Goal: Transaction & Acquisition: Purchase product/service

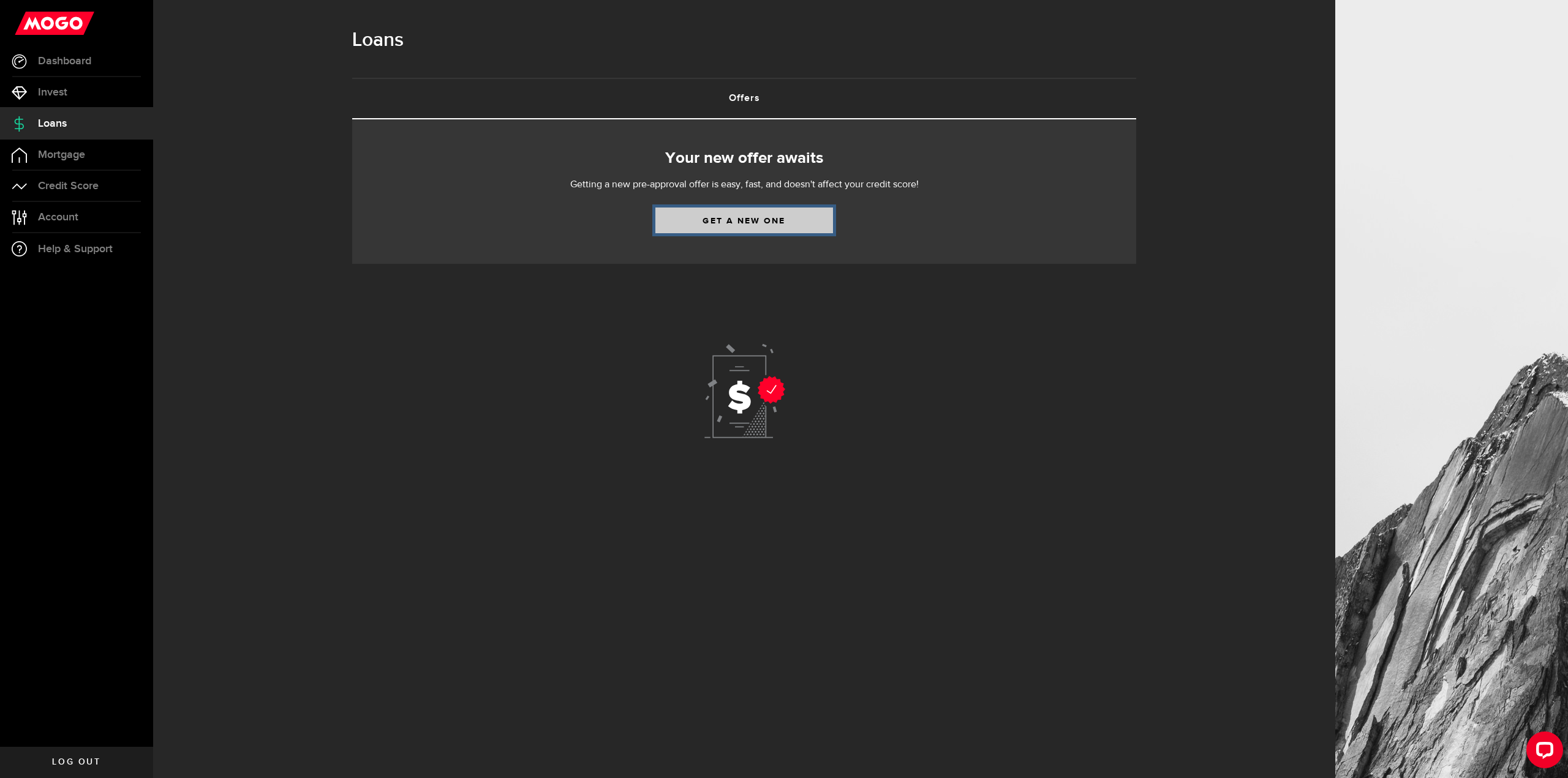
click at [729, 217] on link "Get a new one" at bounding box center [744, 220] width 178 height 26
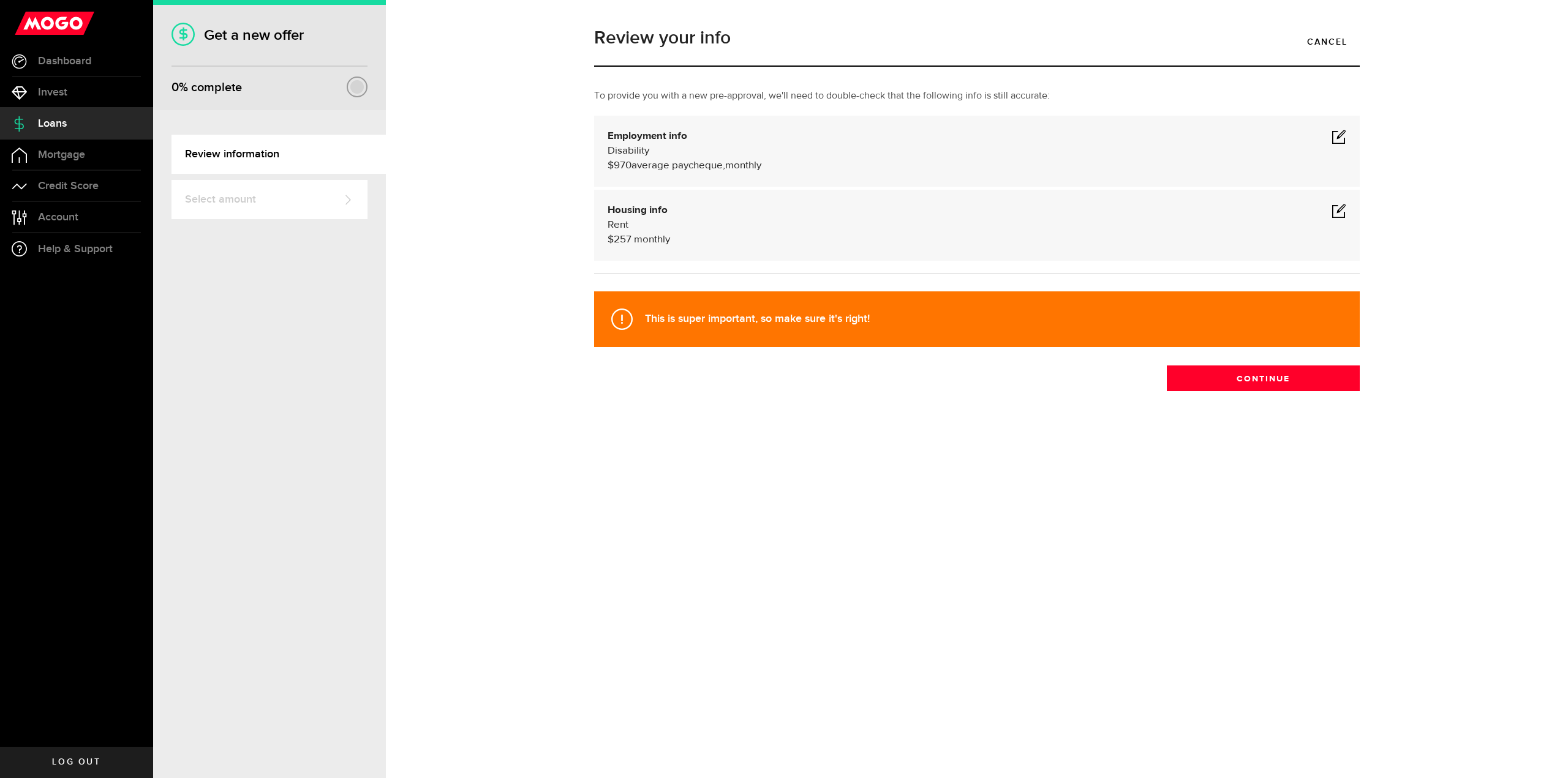
click at [1333, 138] on span at bounding box center [1338, 136] width 15 height 15
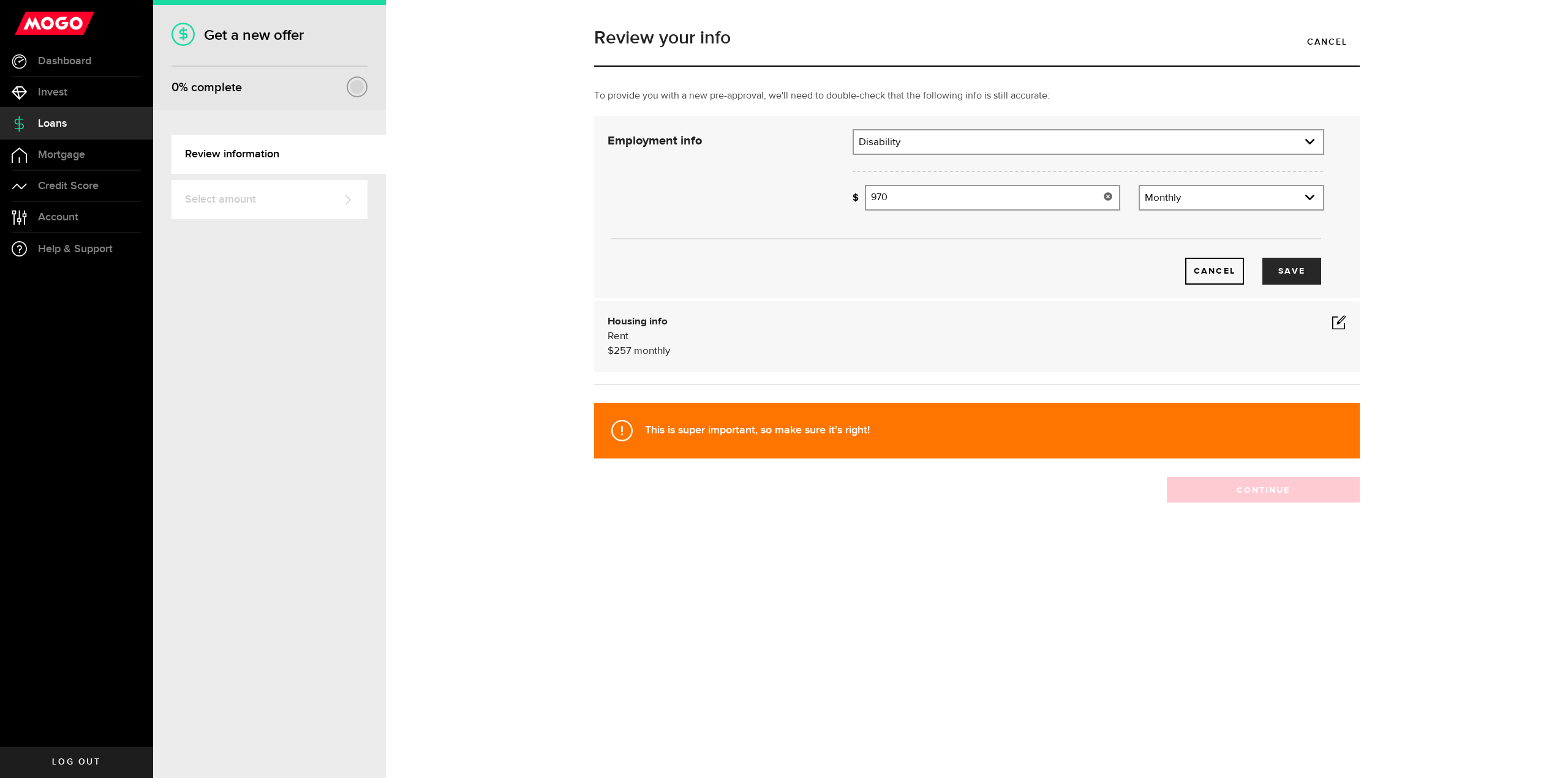
drag, startPoint x: 913, startPoint y: 194, endPoint x: 751, endPoint y: 197, distance: 162.0
click at [751, 197] on div "Employment info Employment type What's your employment situation like? Disabili…" at bounding box center [966, 206] width 735 height 156
type input "1,700"
click at [1298, 271] on button "Save" at bounding box center [1292, 271] width 58 height 27
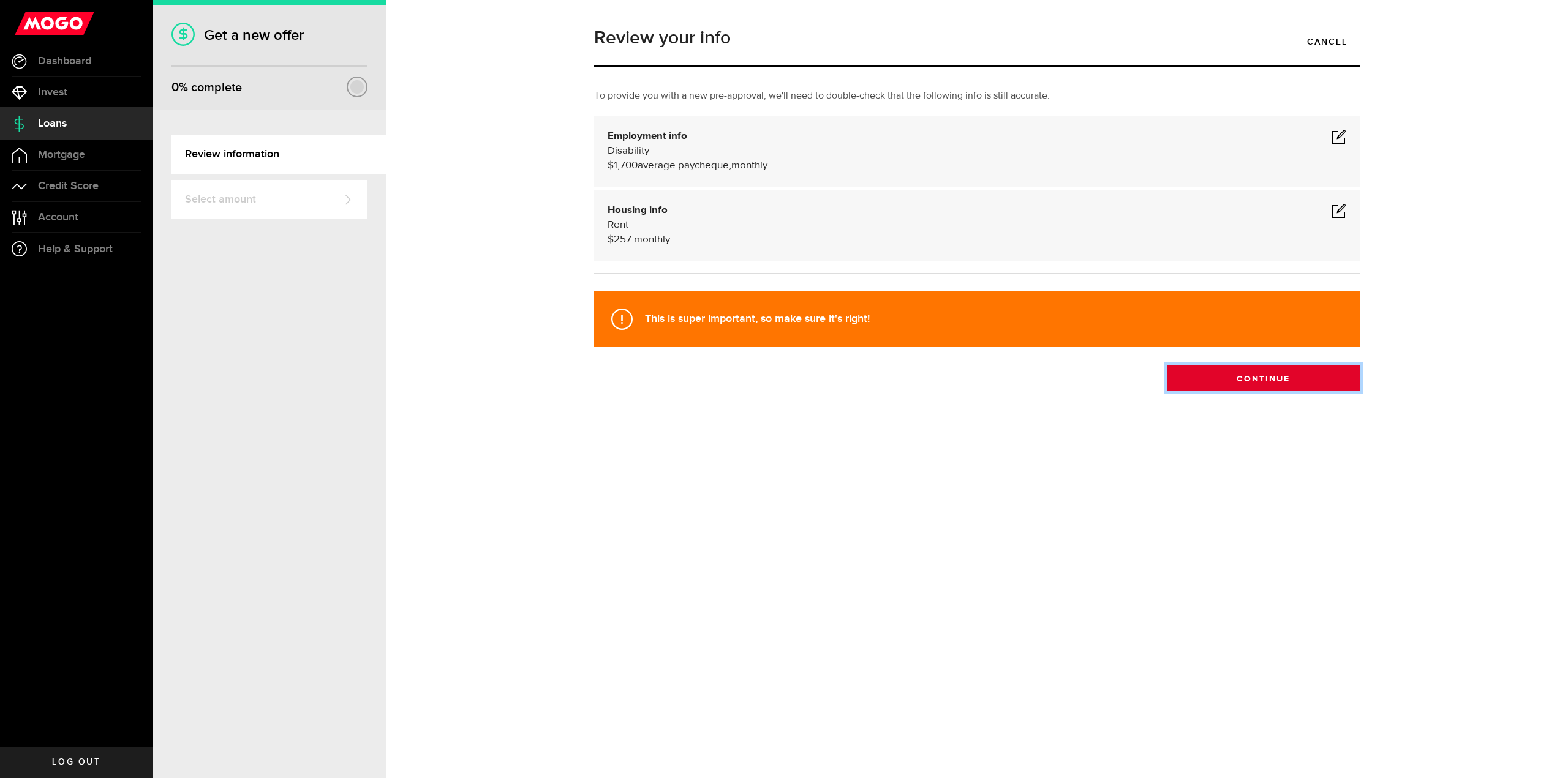
click at [1226, 378] on button "Continue" at bounding box center [1264, 378] width 193 height 26
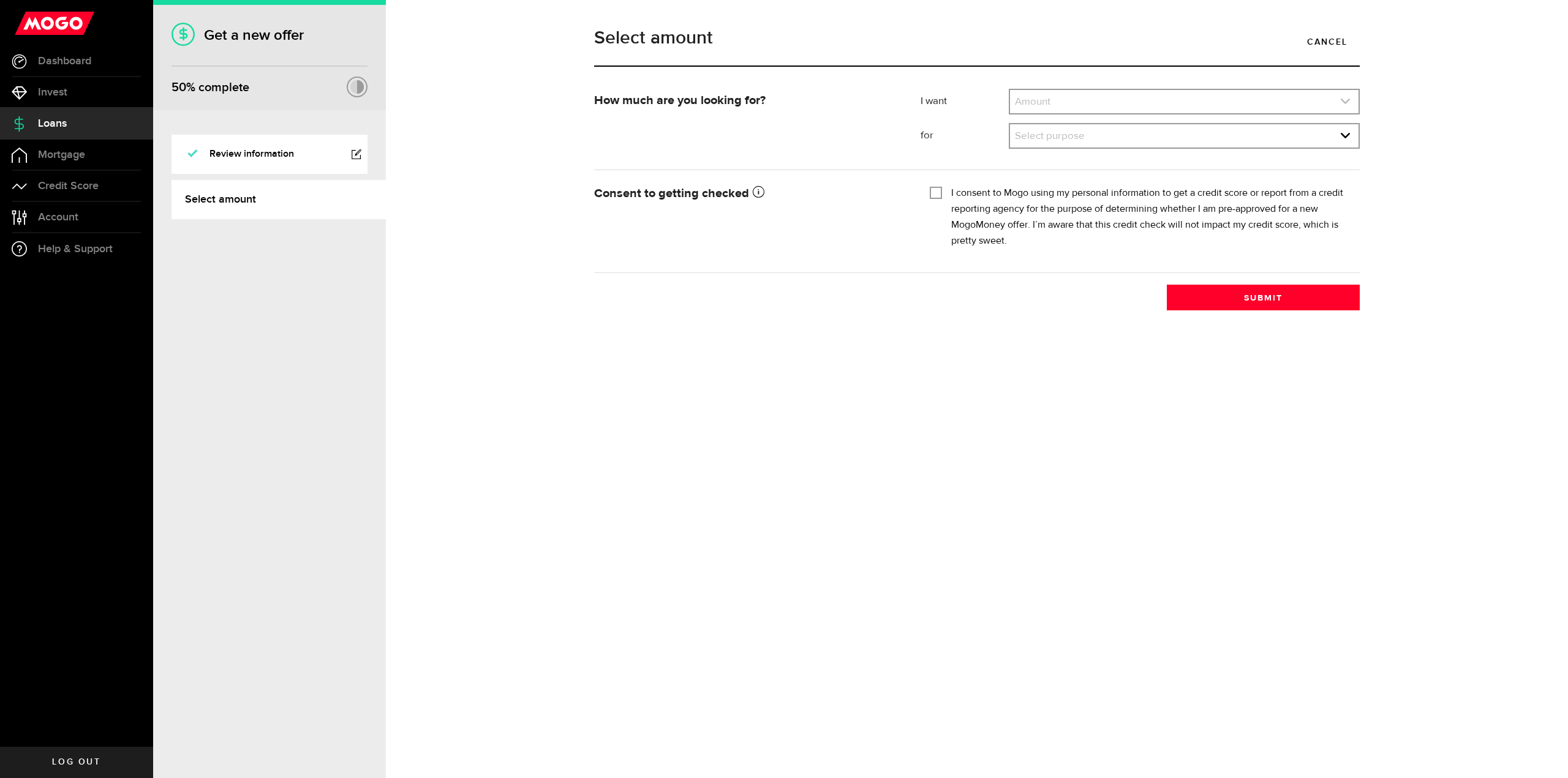
click at [1065, 102] on link "expand select" at bounding box center [1184, 101] width 348 height 23
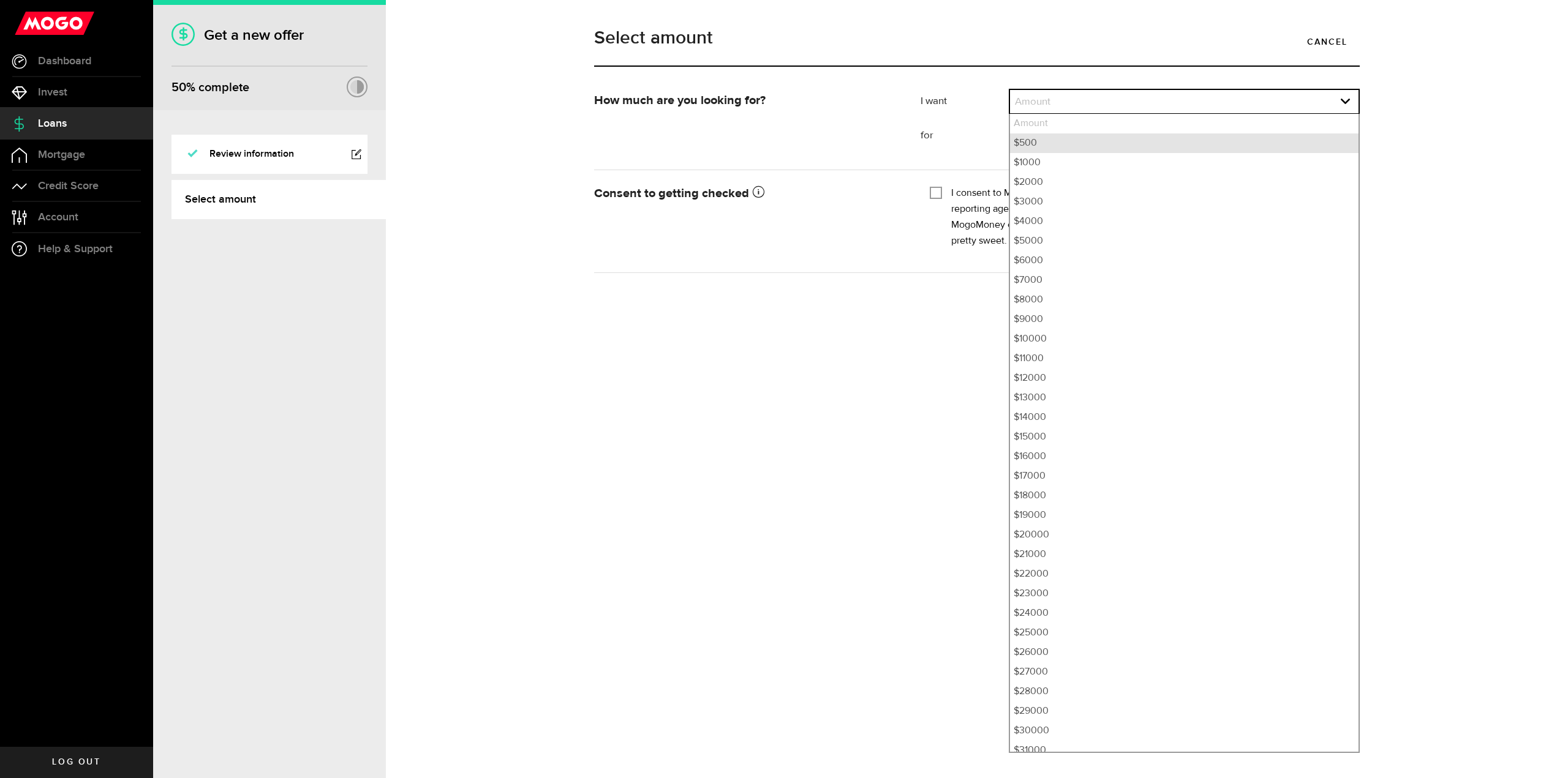
click at [1058, 145] on li "$500" at bounding box center [1184, 143] width 348 height 20
select select "500"
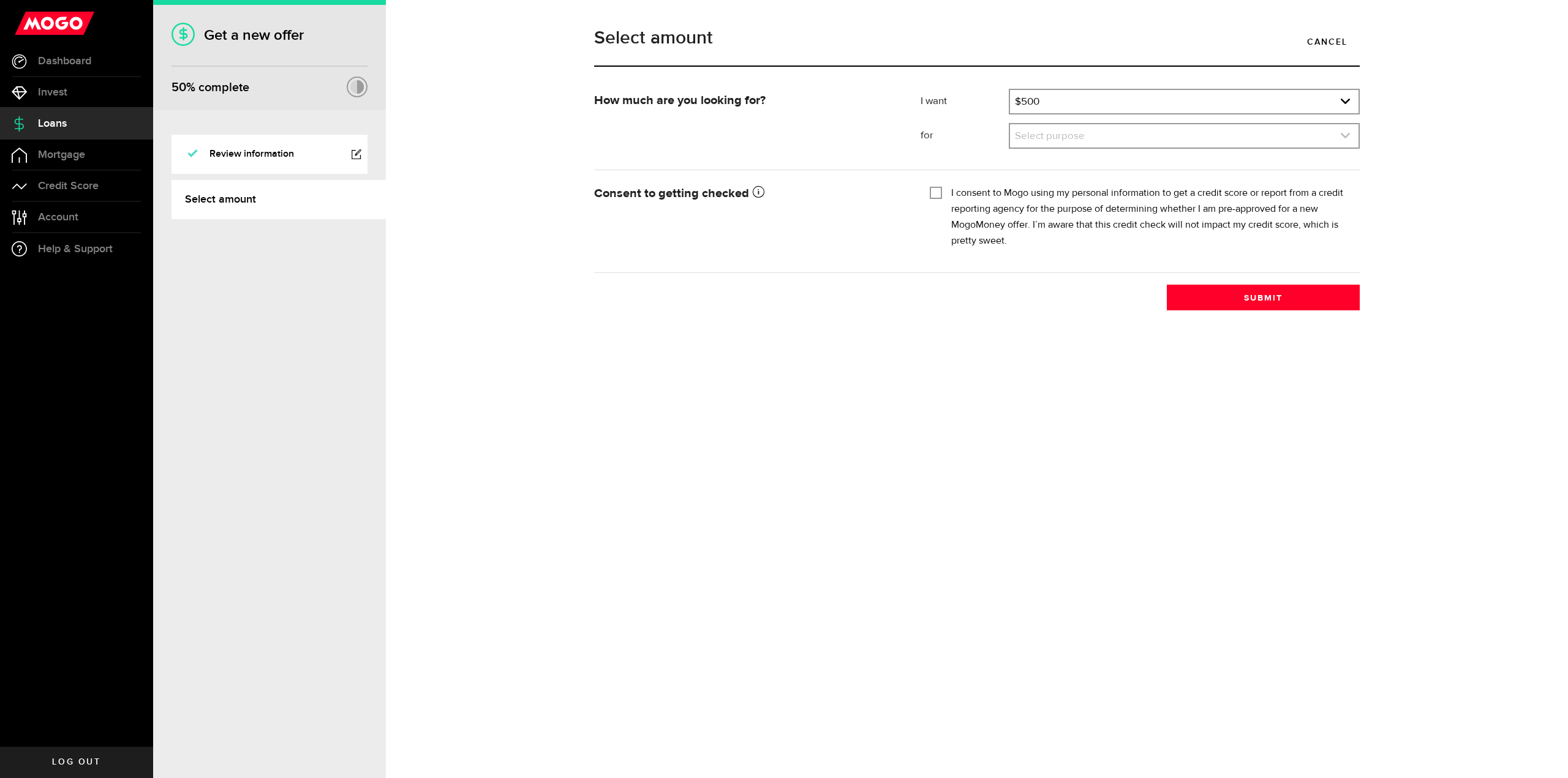
click at [1074, 135] on link "expand select" at bounding box center [1184, 136] width 348 height 23
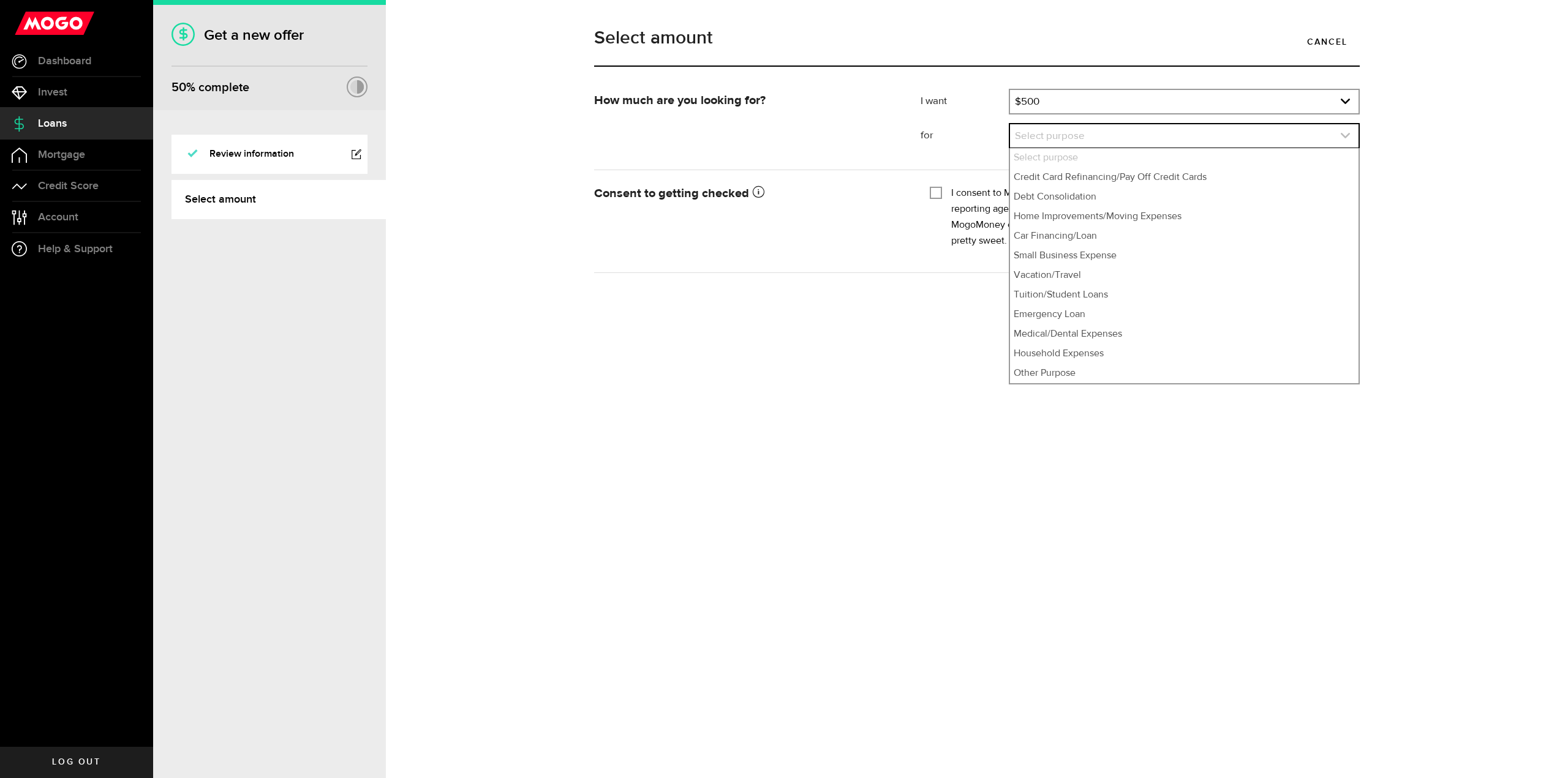
drag, startPoint x: 1074, startPoint y: 135, endPoint x: 1044, endPoint y: 136, distance: 30.0
click at [1044, 136] on link "expand select" at bounding box center [1184, 136] width 348 height 23
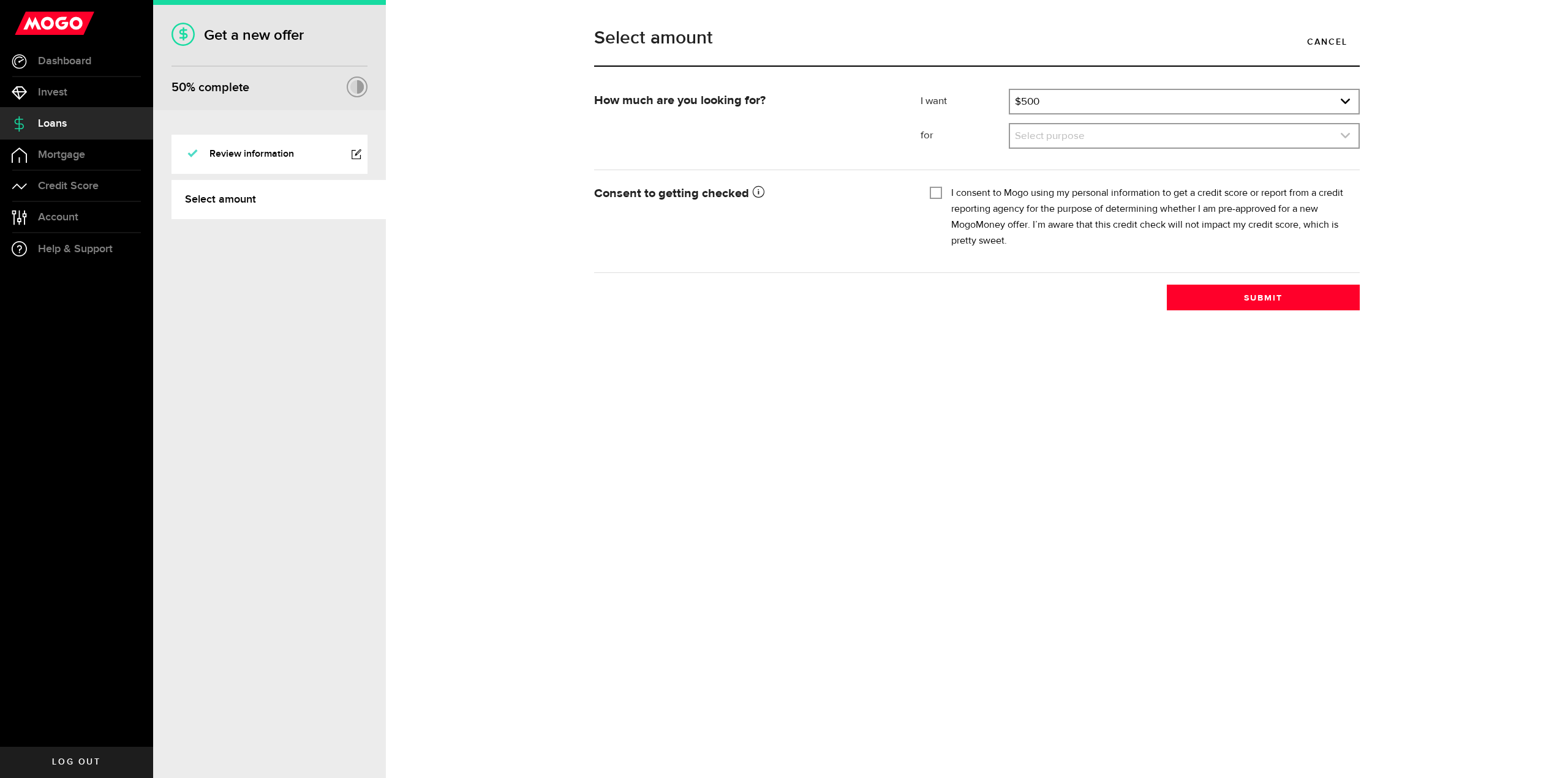
click at [1043, 136] on link "expand select" at bounding box center [1184, 136] width 348 height 23
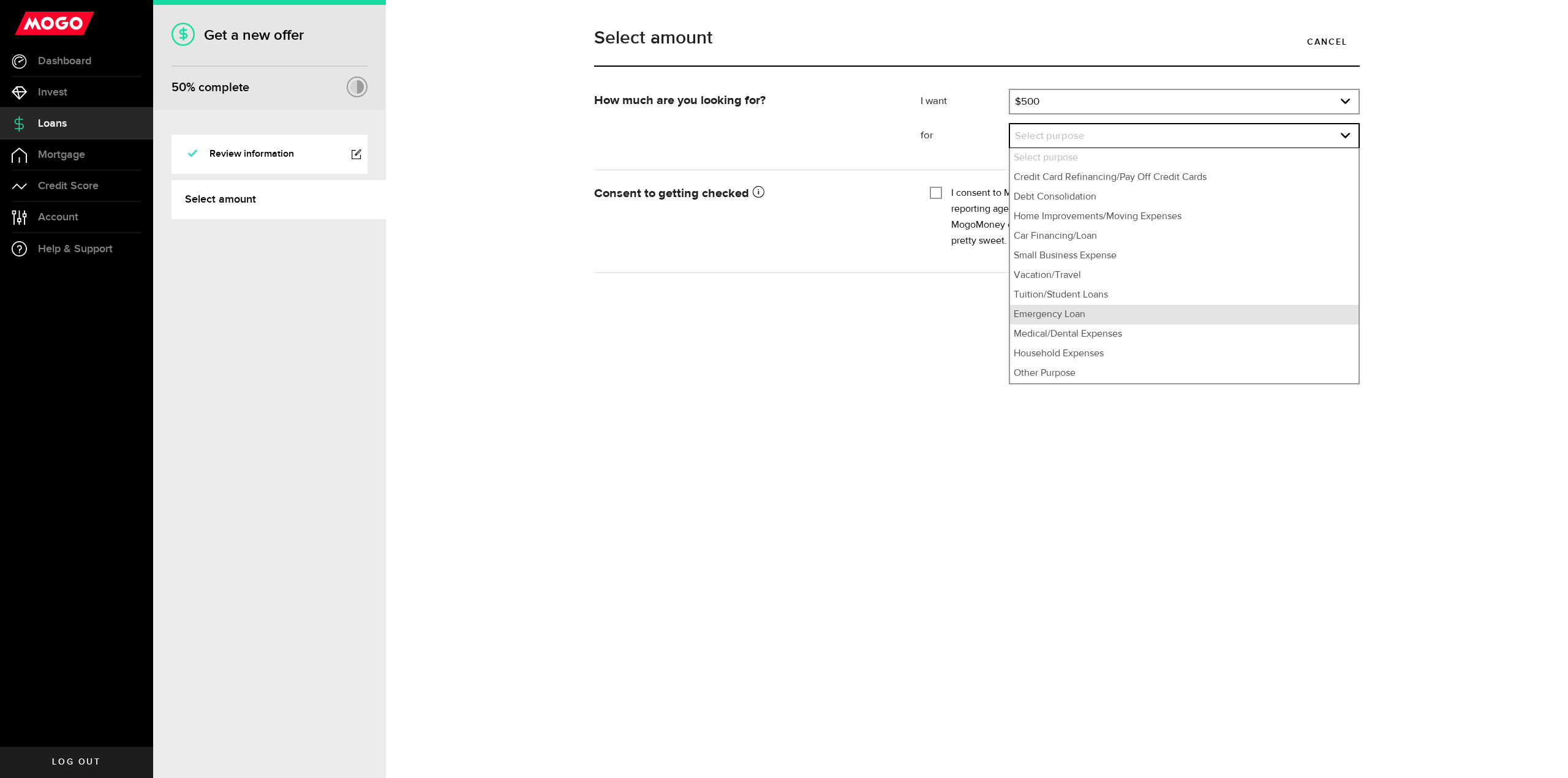
click at [1040, 316] on li "Emergency Loan" at bounding box center [1184, 315] width 348 height 20
select select "Emergency Loan"
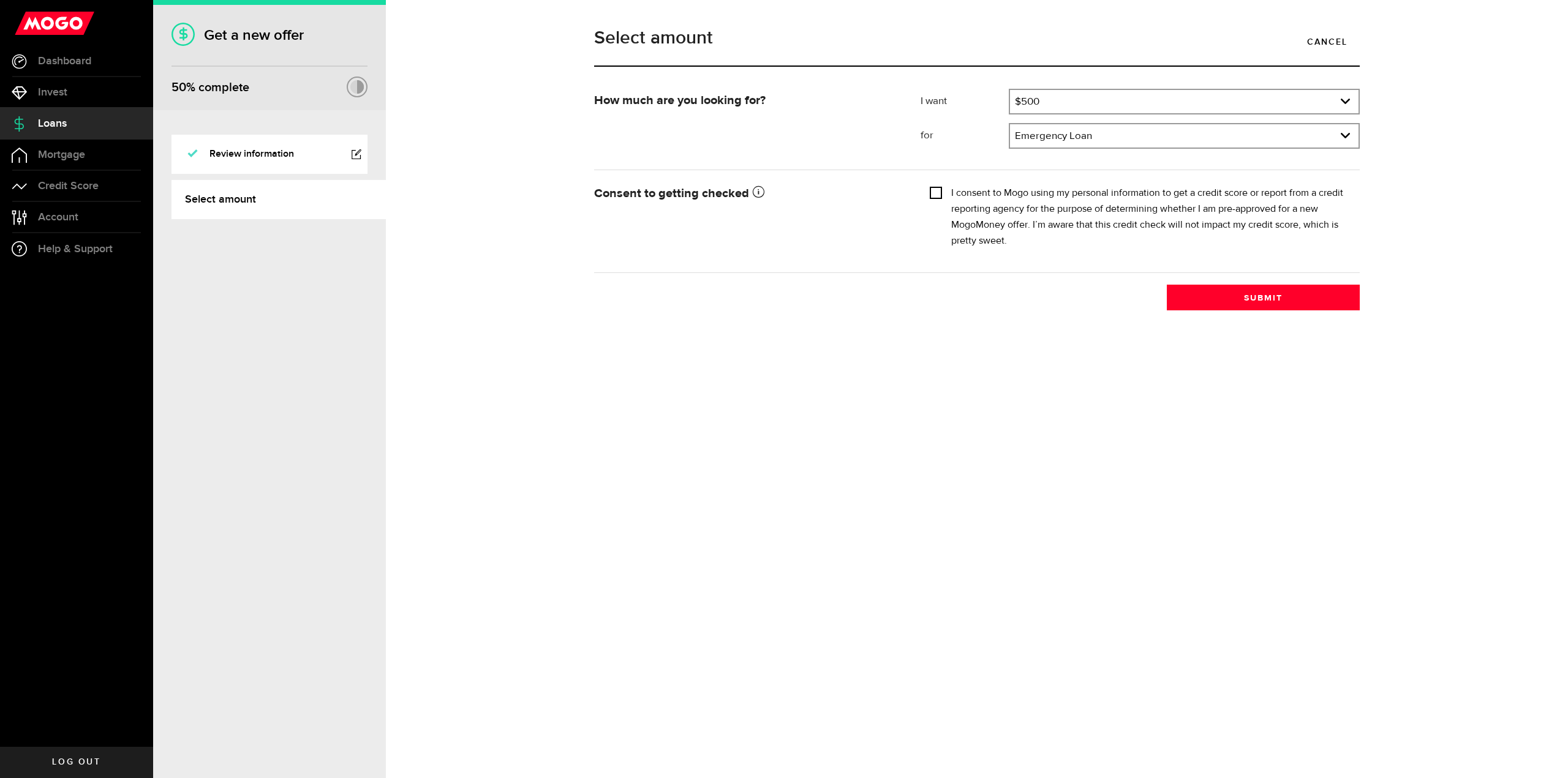
click at [933, 193] on input "I consent to Mogo using my personal information to get a credit score or report…" at bounding box center [936, 192] width 12 height 12
checkbox input "true"
click at [1205, 291] on button "Submit" at bounding box center [1264, 297] width 193 height 26
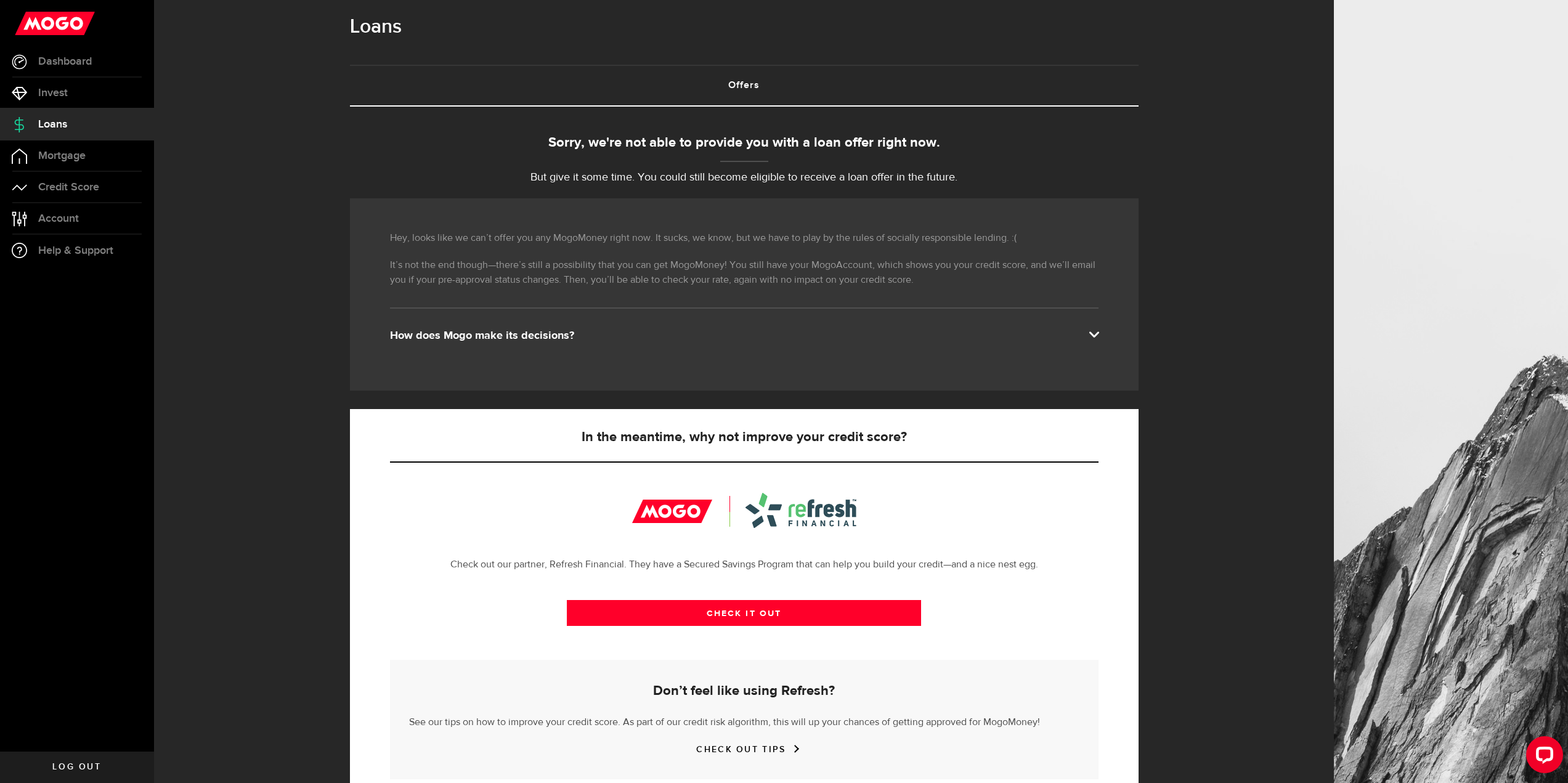
scroll to position [48, 0]
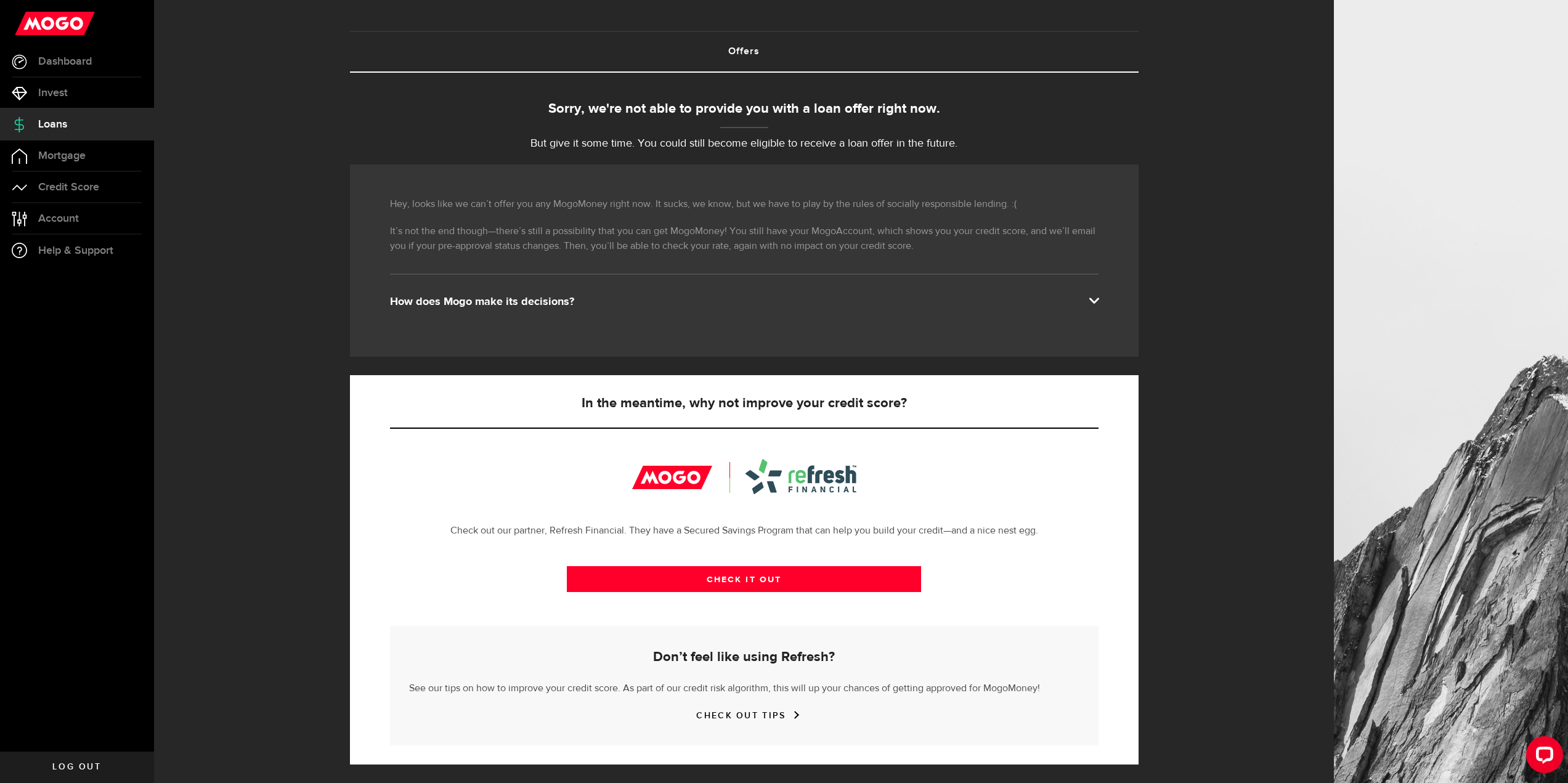
drag, startPoint x: 726, startPoint y: 307, endPoint x: 720, endPoint y: 306, distance: 6.1
drag, startPoint x: 720, startPoint y: 306, endPoint x: 688, endPoint y: 300, distance: 32.6
click at [688, 300] on div "How does Mogo make its decisions?" at bounding box center [744, 301] width 708 height 15
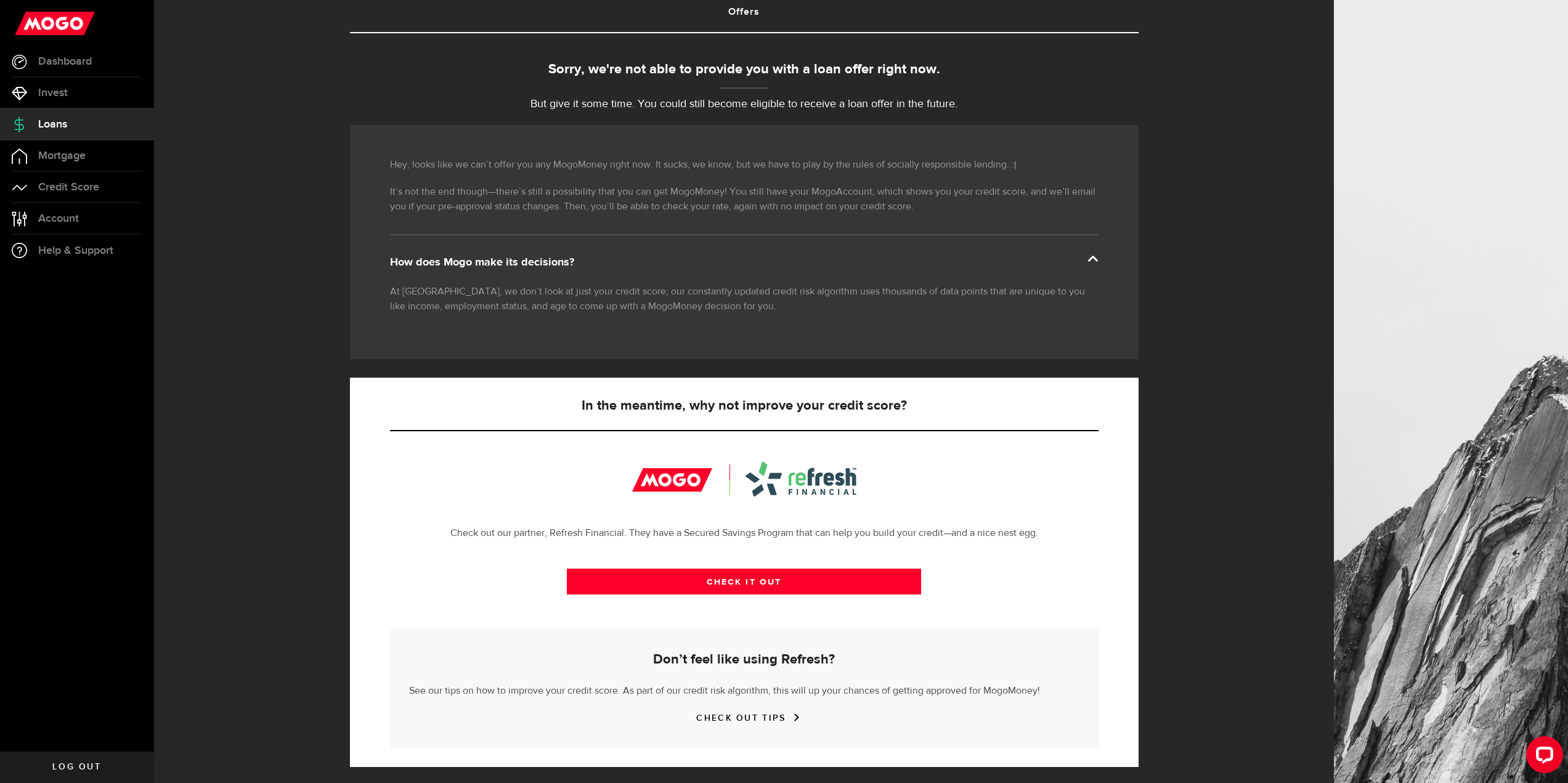
scroll to position [91, 0]
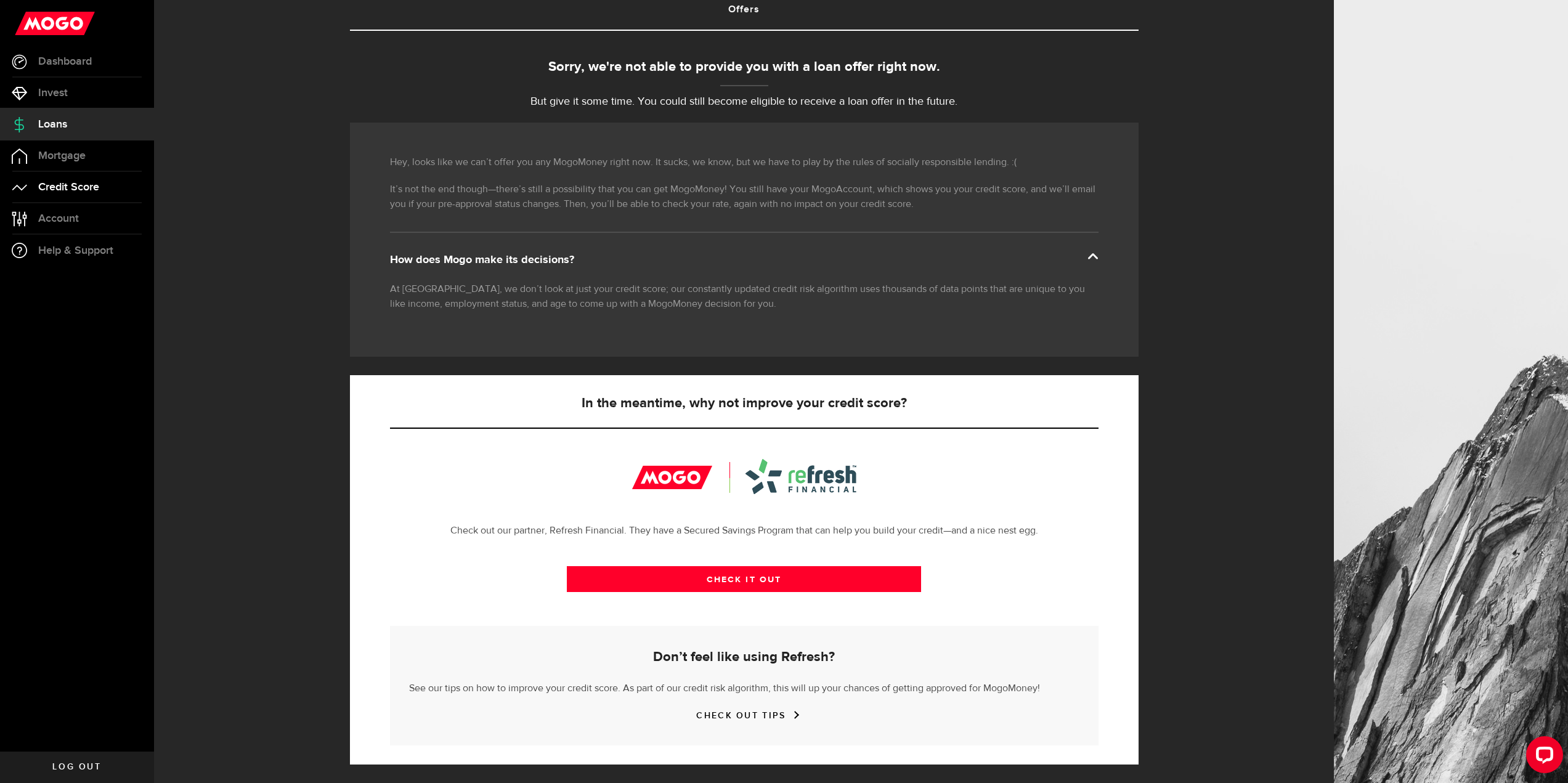
click at [104, 196] on link "Credit Score" at bounding box center [77, 188] width 154 height 31
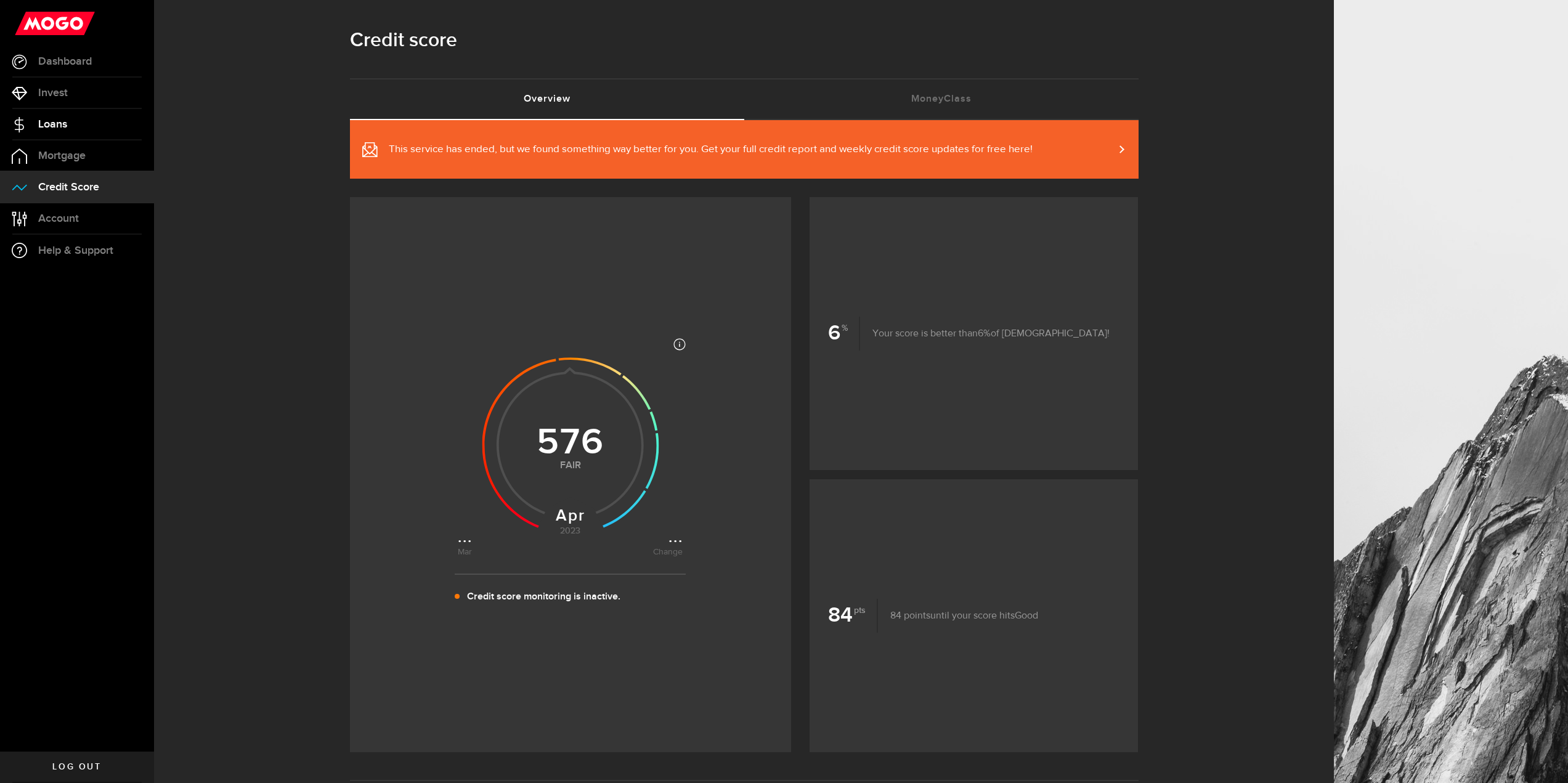
click at [62, 121] on span "Loans" at bounding box center [52, 124] width 29 height 11
